Goal: Information Seeking & Learning: Learn about a topic

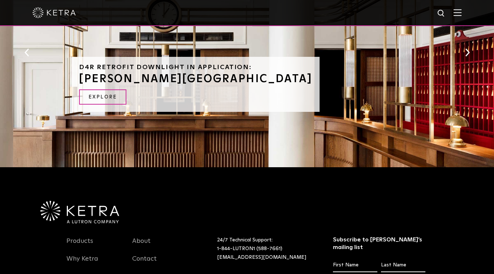
scroll to position [470, 0]
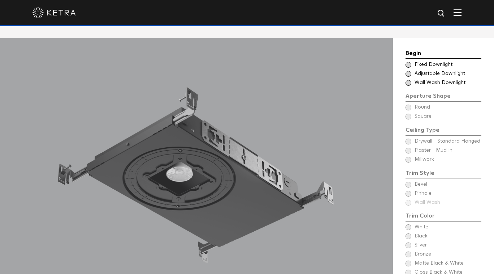
scroll to position [588, 0]
click at [407, 62] on span at bounding box center [409, 65] width 6 height 6
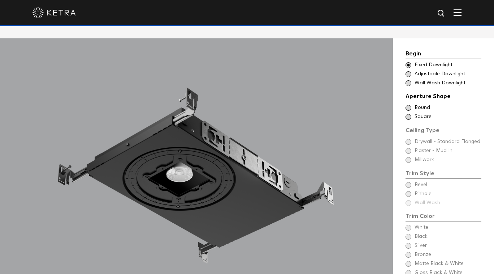
click at [410, 71] on span at bounding box center [409, 74] width 6 height 6
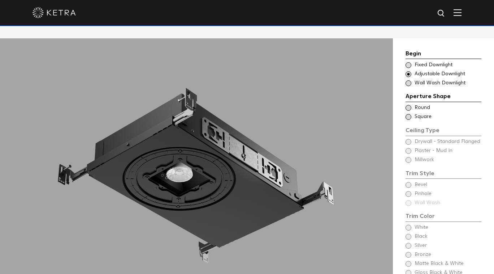
click at [408, 62] on span at bounding box center [409, 65] width 6 height 6
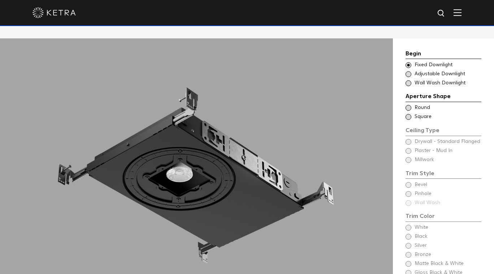
click at [408, 71] on span at bounding box center [409, 74] width 6 height 6
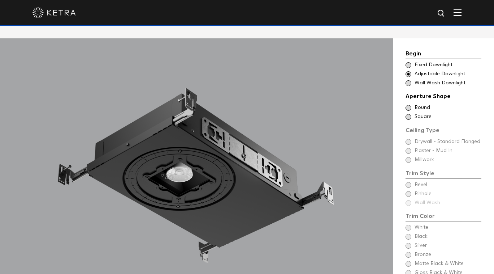
click at [407, 104] on div "Ceiling Type Round Drywall - Standard Flanged Round" at bounding box center [444, 107] width 76 height 7
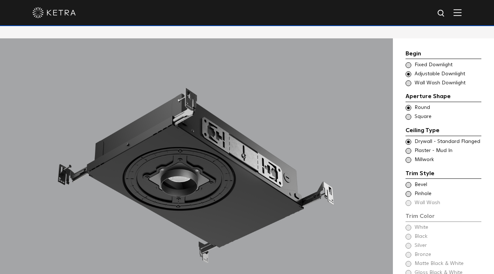
click at [410, 157] on span at bounding box center [409, 160] width 6 height 6
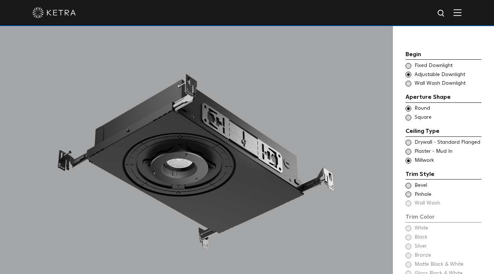
scroll to position [605, 0]
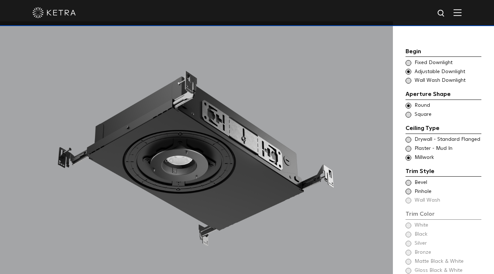
click at [409, 180] on span at bounding box center [409, 183] width 6 height 6
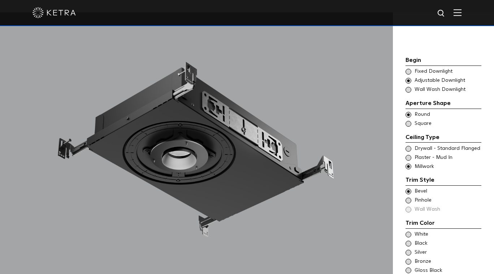
scroll to position [615, 0]
click at [409, 197] on span at bounding box center [409, 200] width 6 height 6
click at [409, 188] on span at bounding box center [409, 191] width 6 height 6
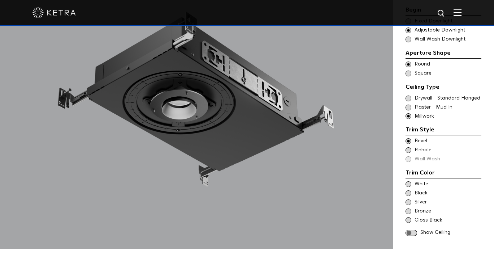
scroll to position [668, 0]
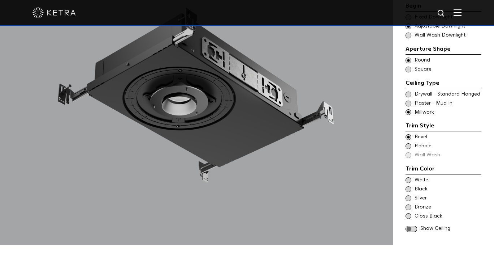
click at [409, 204] on span at bounding box center [409, 207] width 6 height 6
click at [410, 225] on span at bounding box center [412, 228] width 12 height 6
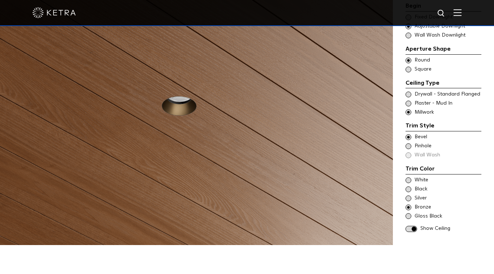
click at [410, 225] on span at bounding box center [412, 228] width 12 height 6
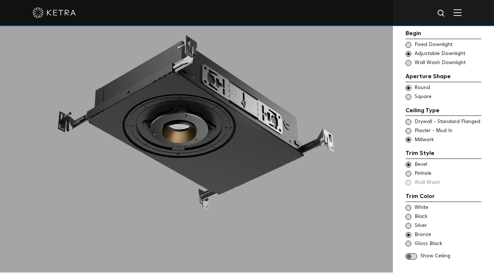
scroll to position [646, 0]
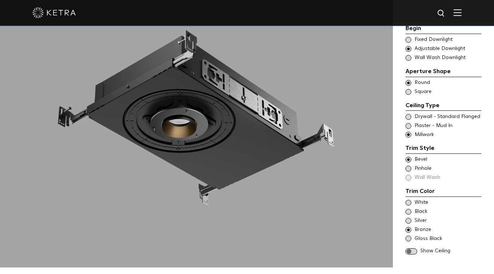
click at [417, 248] on span at bounding box center [412, 251] width 12 height 6
